Goal: Task Accomplishment & Management: Manage account settings

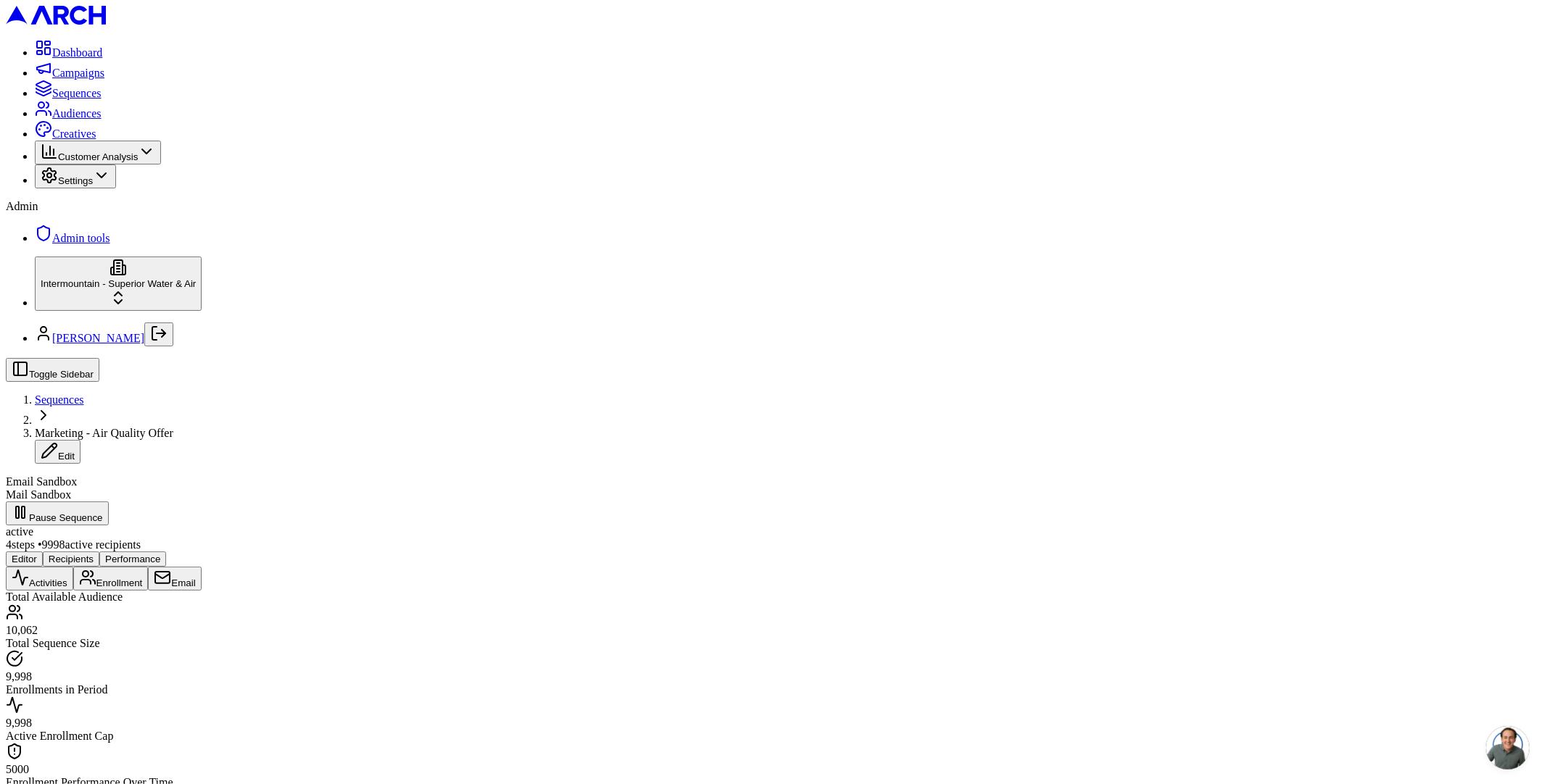
click at [201, 567] on button "Email" at bounding box center [174, 579] width 53 height 24
click at [149, 567] on button "Enrollment" at bounding box center [111, 579] width 76 height 24
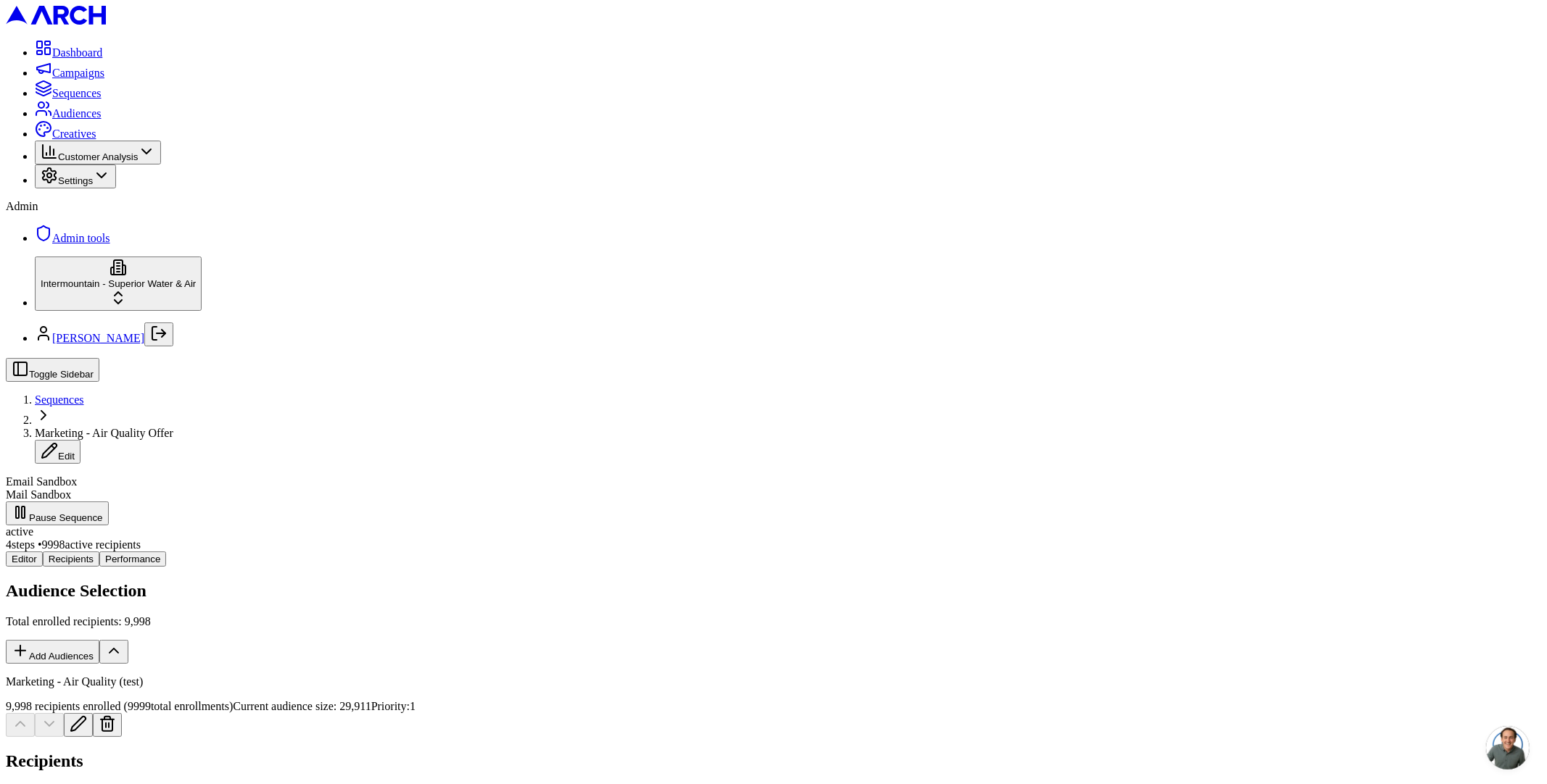
scroll to position [2887, 0]
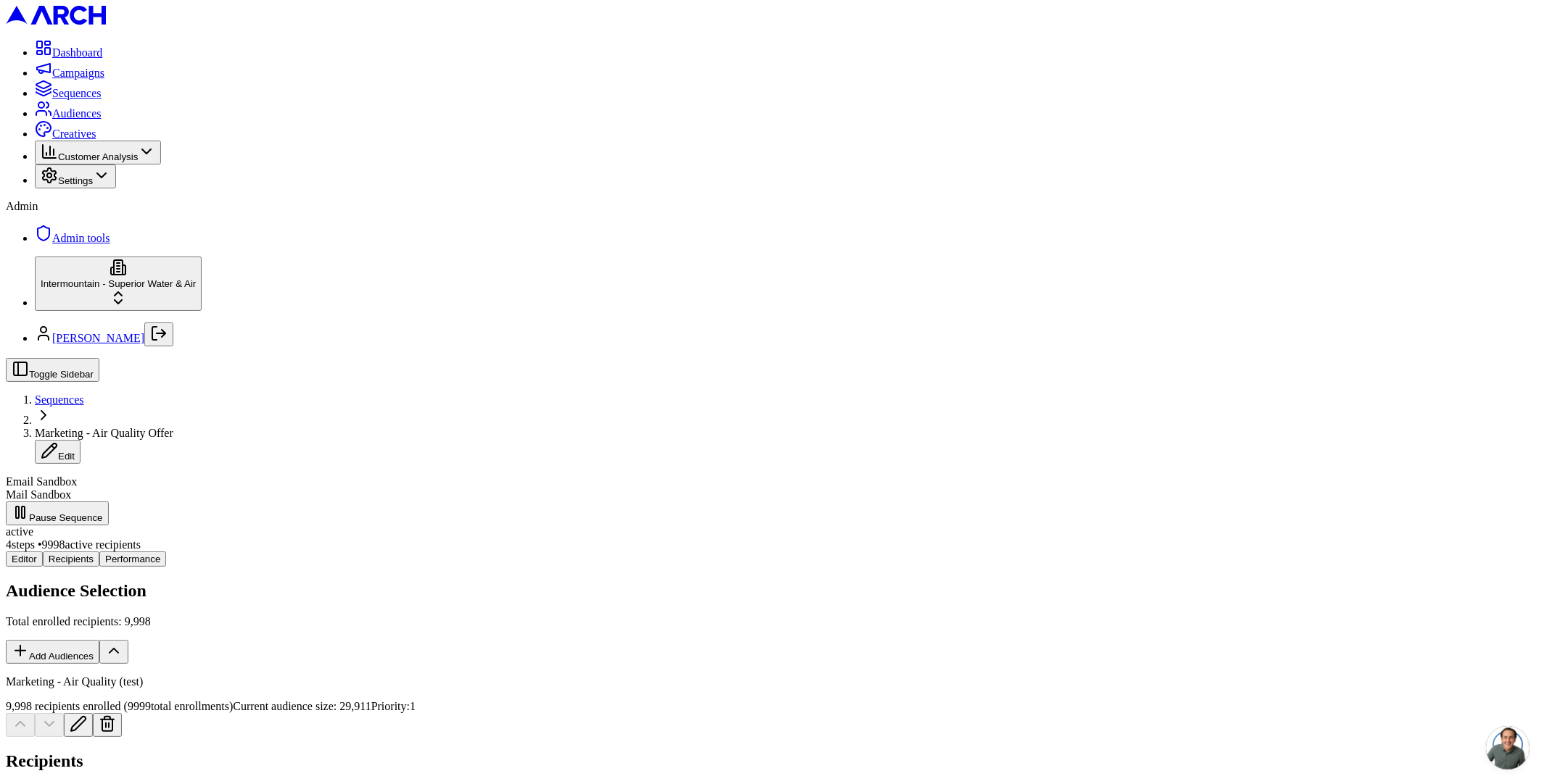
scroll to position [0, 0]
drag, startPoint x: 275, startPoint y: 436, endPoint x: 359, endPoint y: 442, distance: 84.2
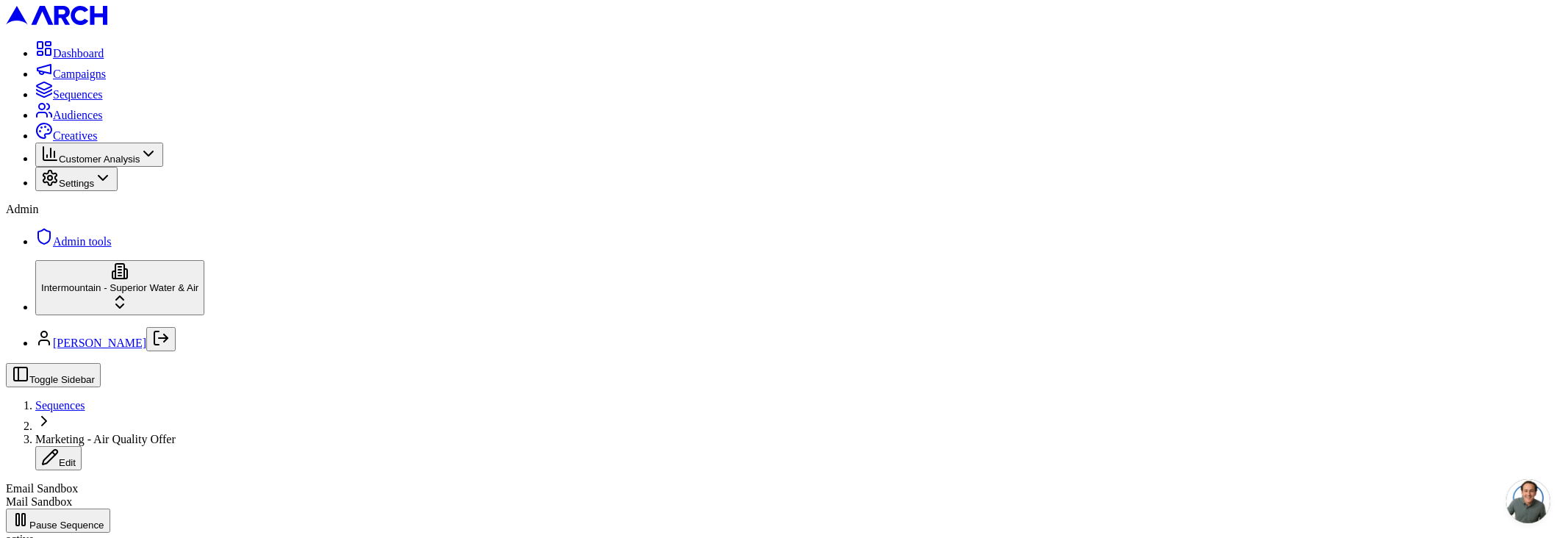
scroll to position [273, 0]
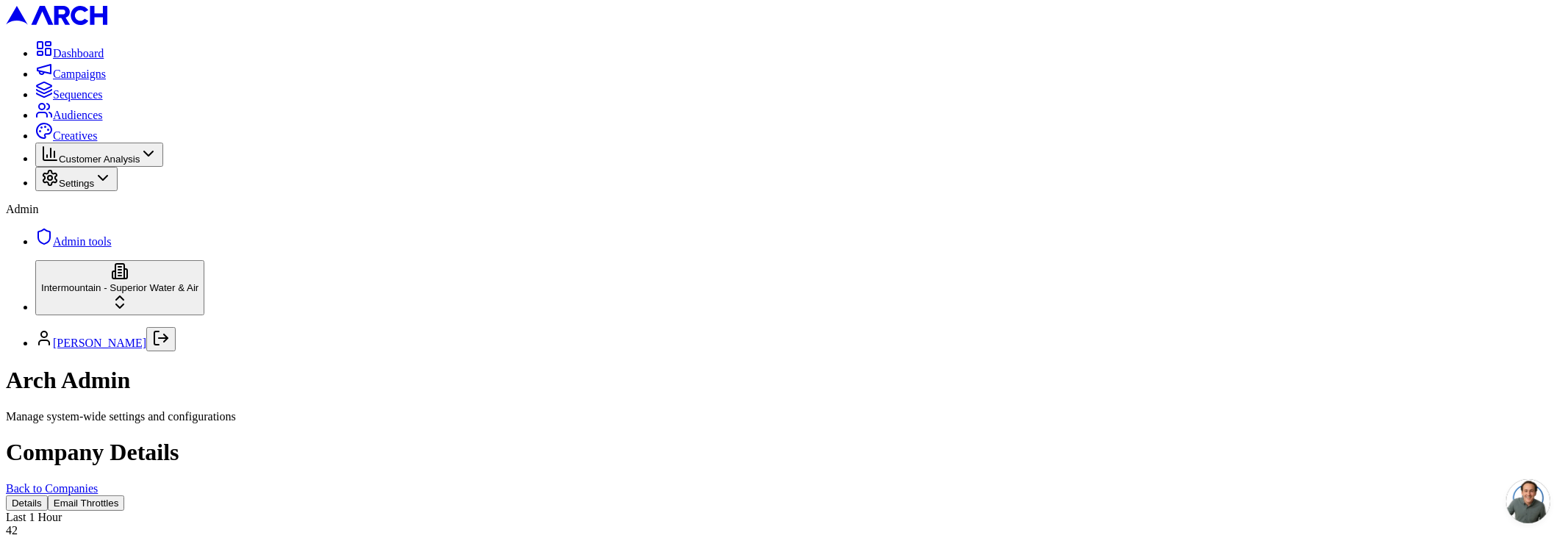
scroll to position [626, 0]
drag, startPoint x: 626, startPoint y: 323, endPoint x: 1310, endPoint y: 316, distance: 684.0
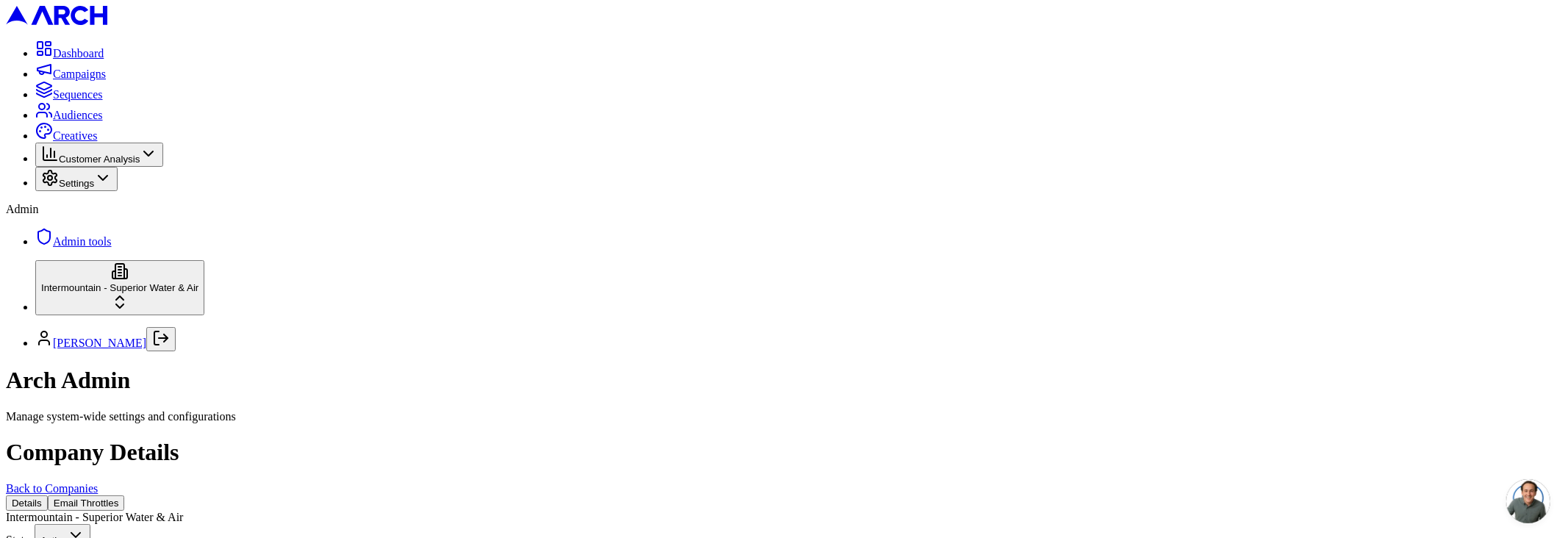
click at [357, 495] on div "Details Email Throttles" at bounding box center [784, 503] width 1556 height 15
click at [125, 495] on button "Email Throttles" at bounding box center [86, 503] width 77 height 15
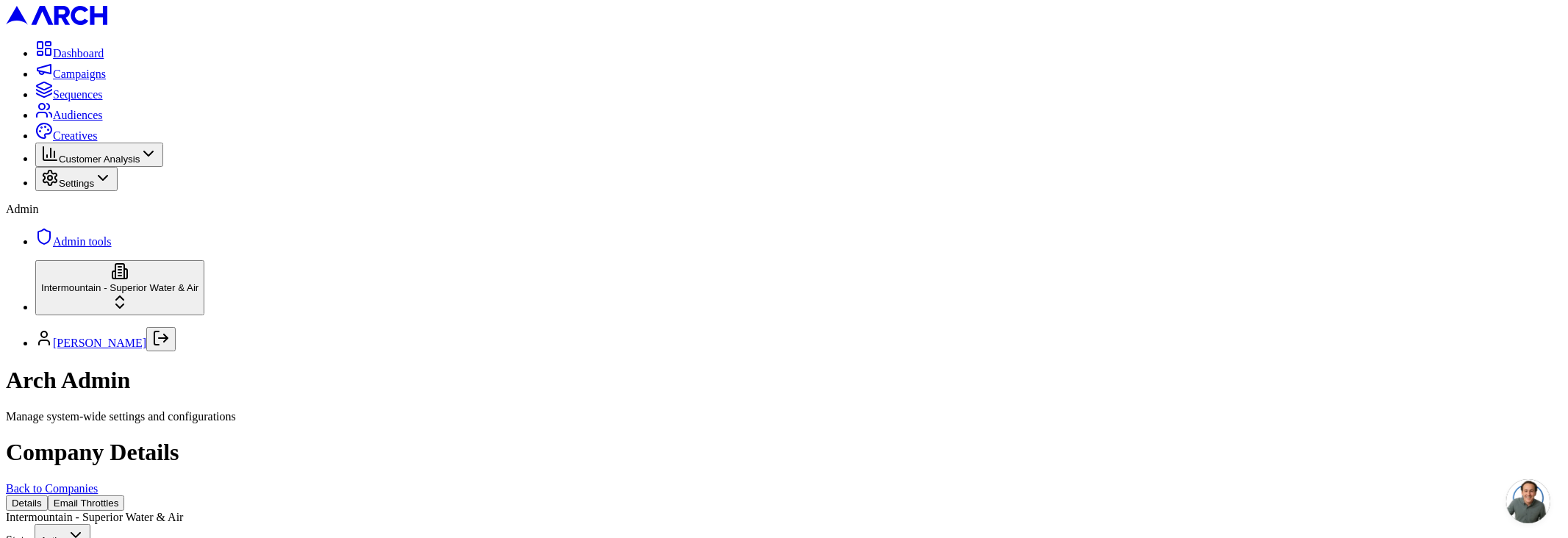
click at [125, 495] on button "Email Throttles" at bounding box center [86, 503] width 77 height 15
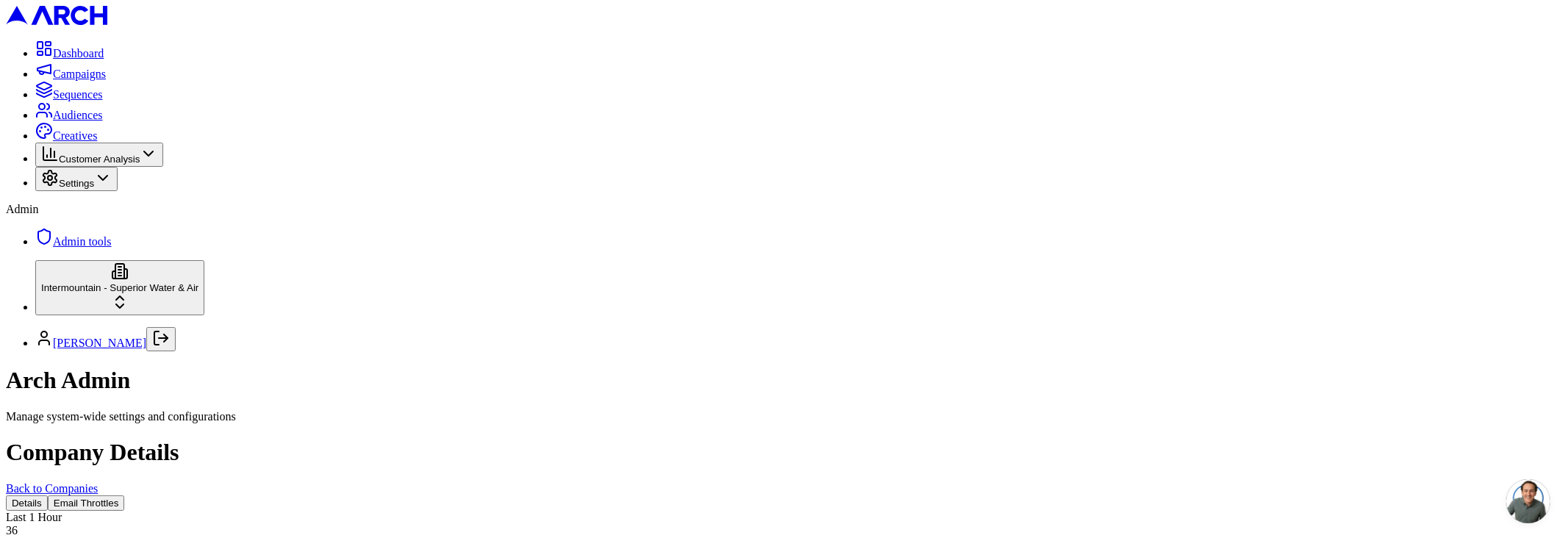
click at [762, 410] on div "Manage system-wide settings and configurations" at bounding box center [784, 417] width 1556 height 13
